Goal: Information Seeking & Learning: Learn about a topic

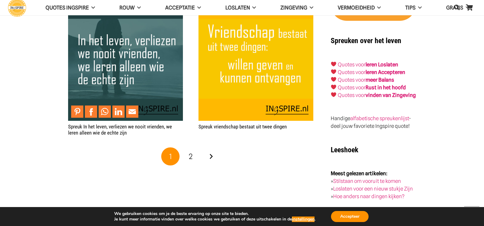
scroll to position [1069, 0]
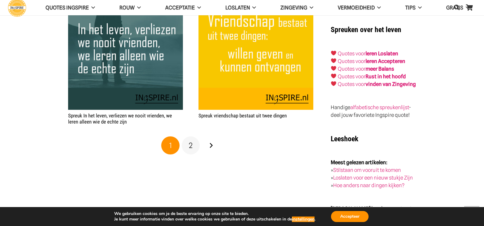
click at [193, 145] on link "2" at bounding box center [191, 145] width 18 height 18
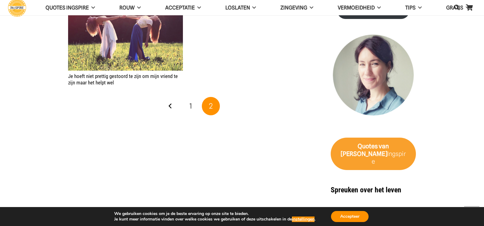
scroll to position [947, 0]
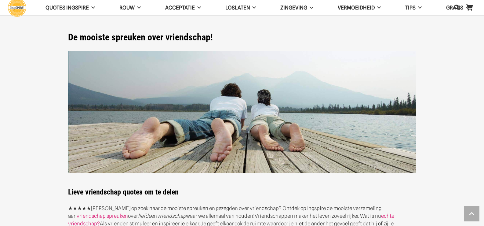
scroll to position [1069, 0]
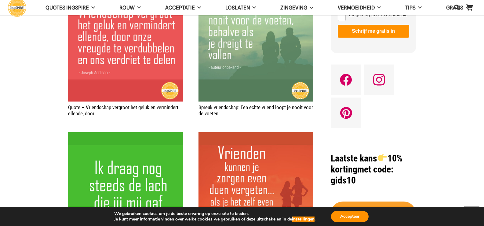
scroll to position [519, 0]
